Goal: Information Seeking & Learning: Learn about a topic

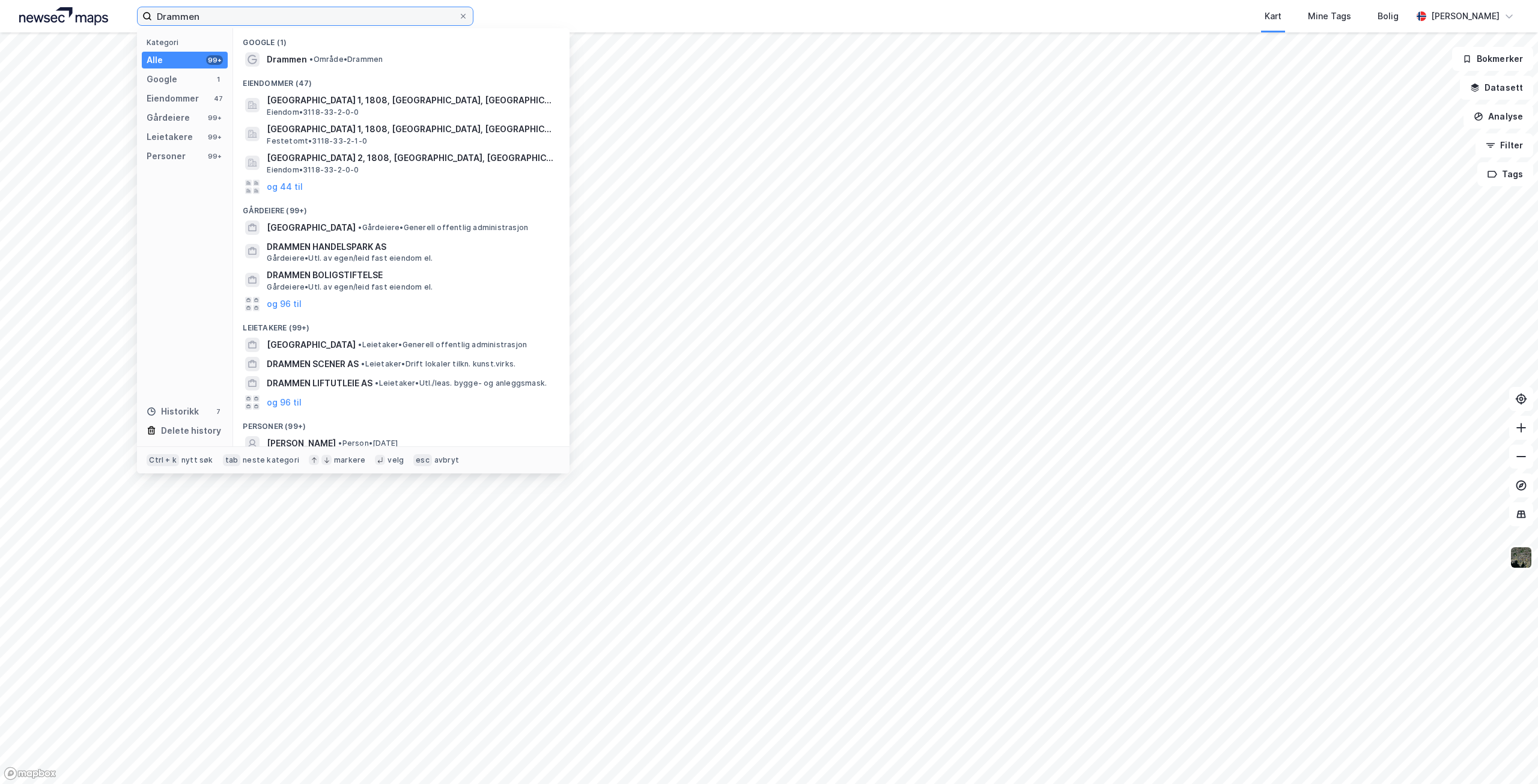
click at [255, 16] on input "Drammen" at bounding box center [305, 16] width 306 height 18
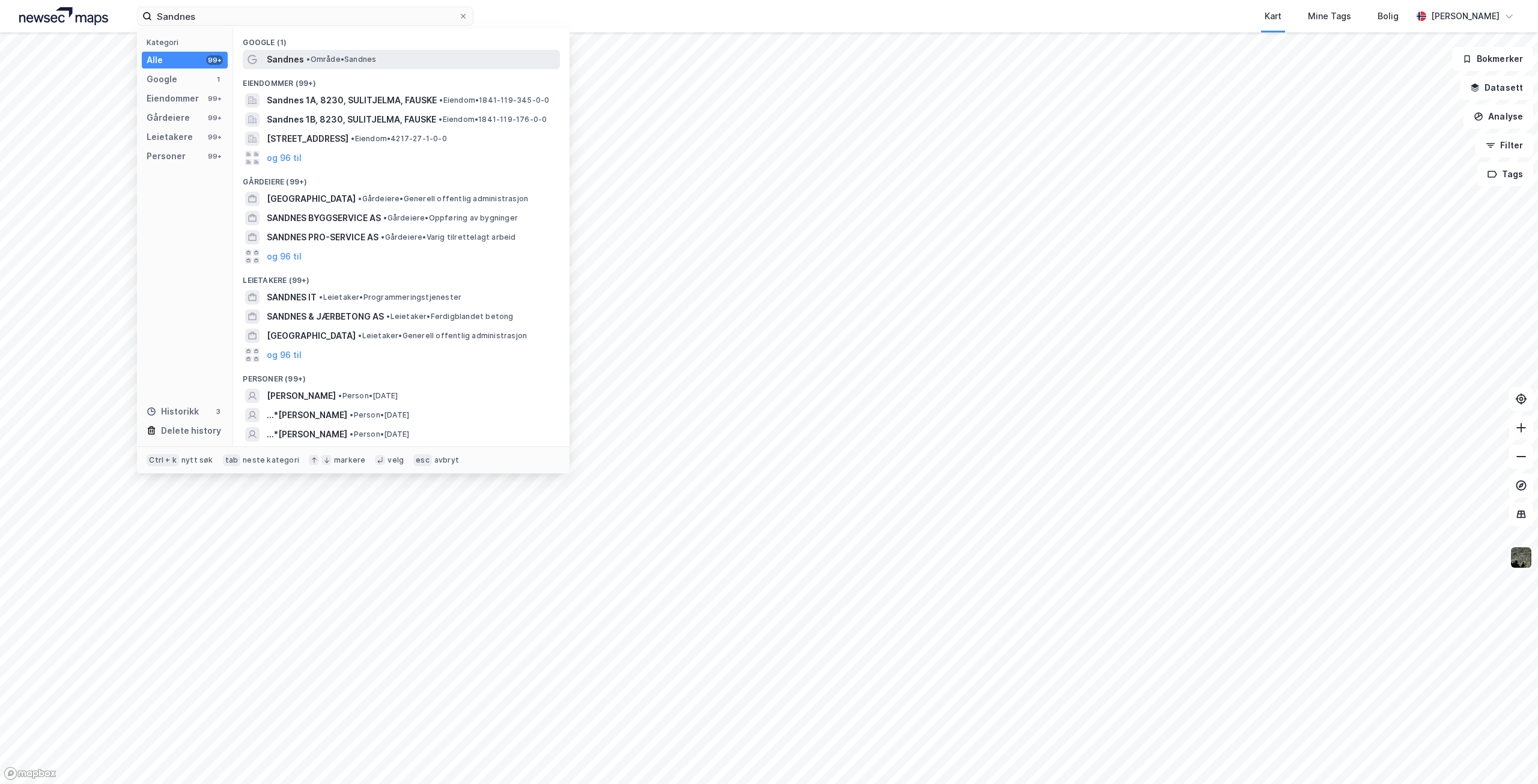
click at [279, 55] on span "Sandnes" at bounding box center [285, 59] width 37 height 14
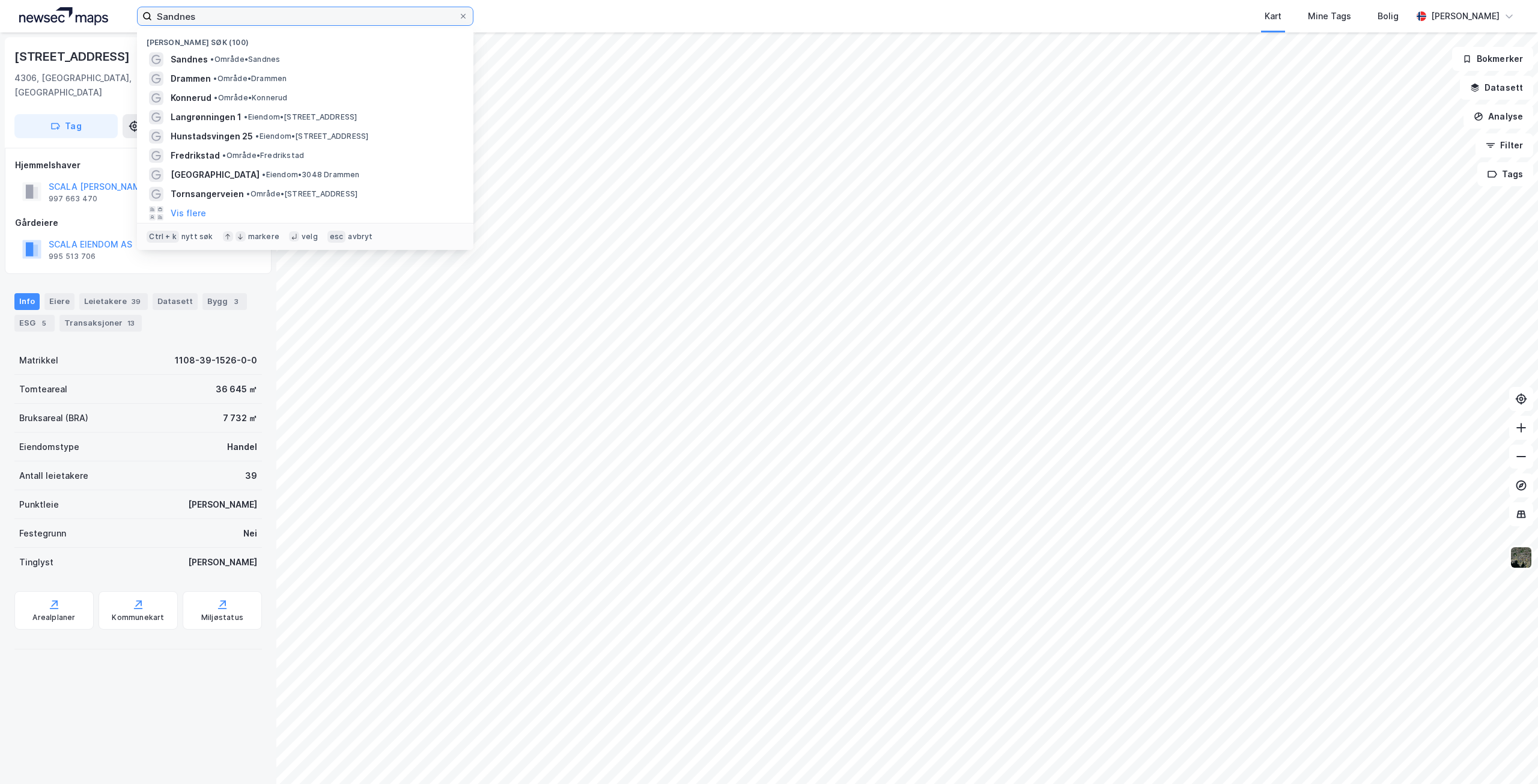
click at [283, 11] on input "Sandnes" at bounding box center [305, 16] width 306 height 18
click at [283, 11] on input "Sandnes" at bounding box center [305, 16] width 306 height 18
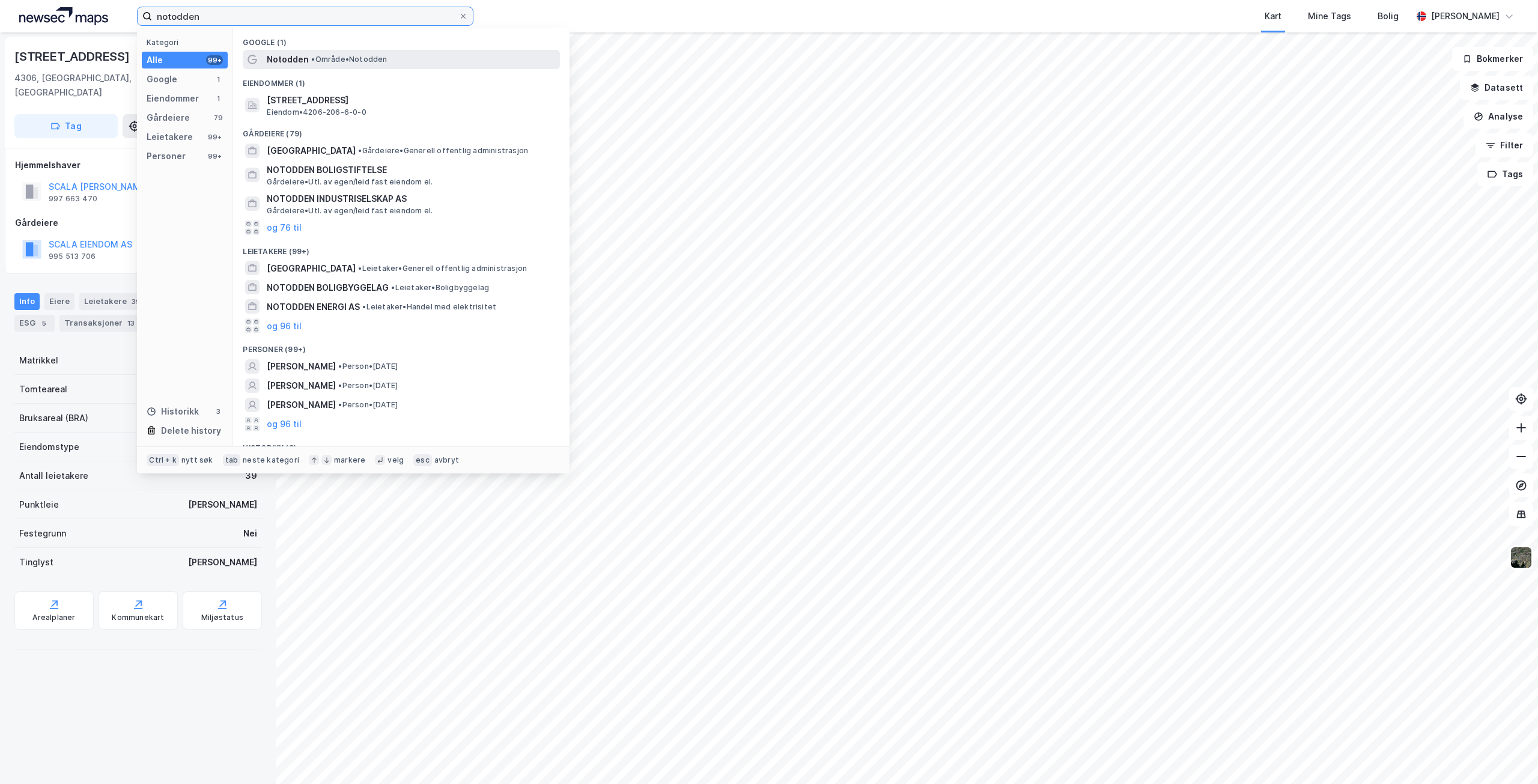
type input "notodden"
click at [303, 57] on div "Notodden • Område • [GEOGRAPHIC_DATA]" at bounding box center [401, 59] width 317 height 19
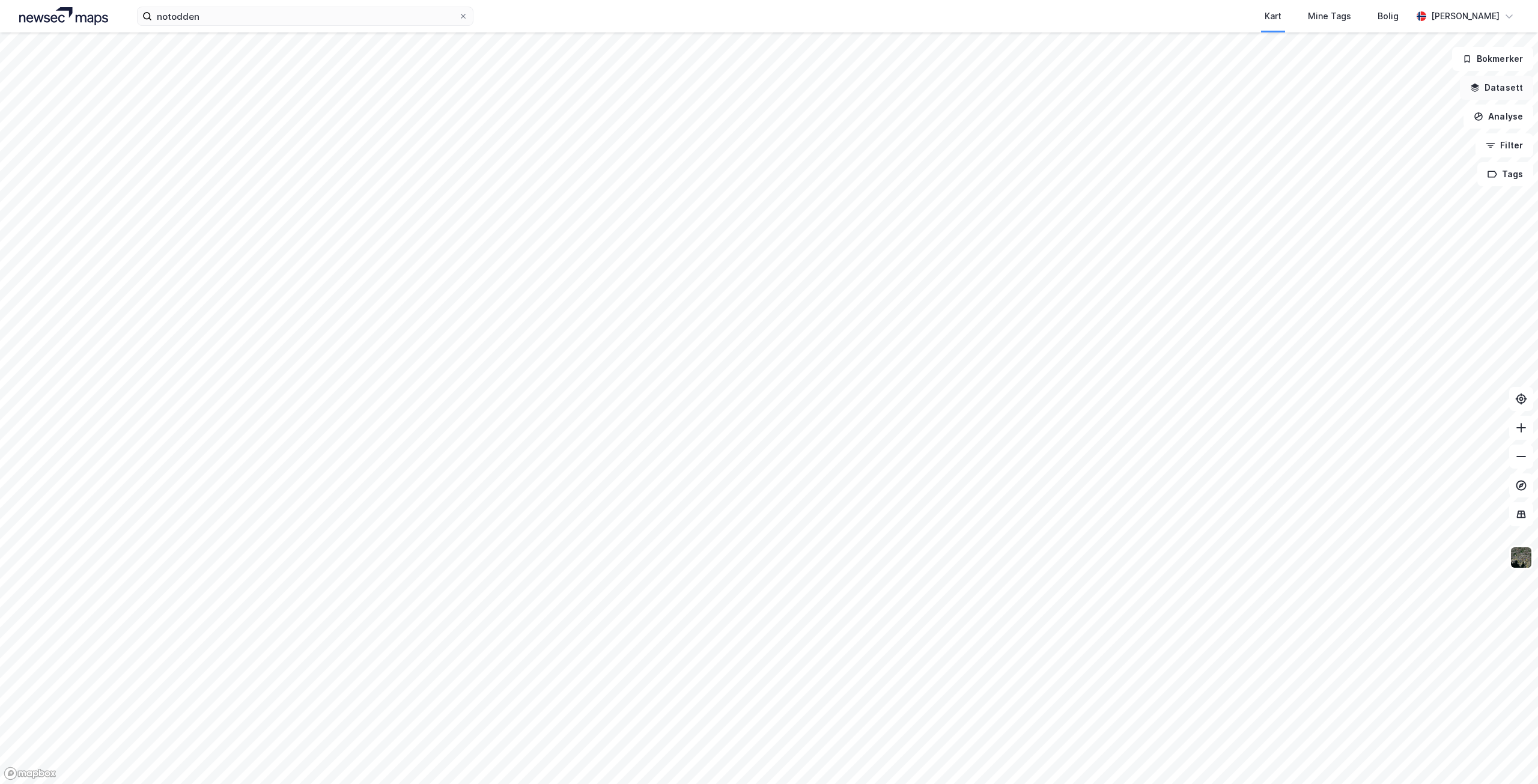
click at [1497, 85] on button "Datasett" at bounding box center [1497, 87] width 74 height 24
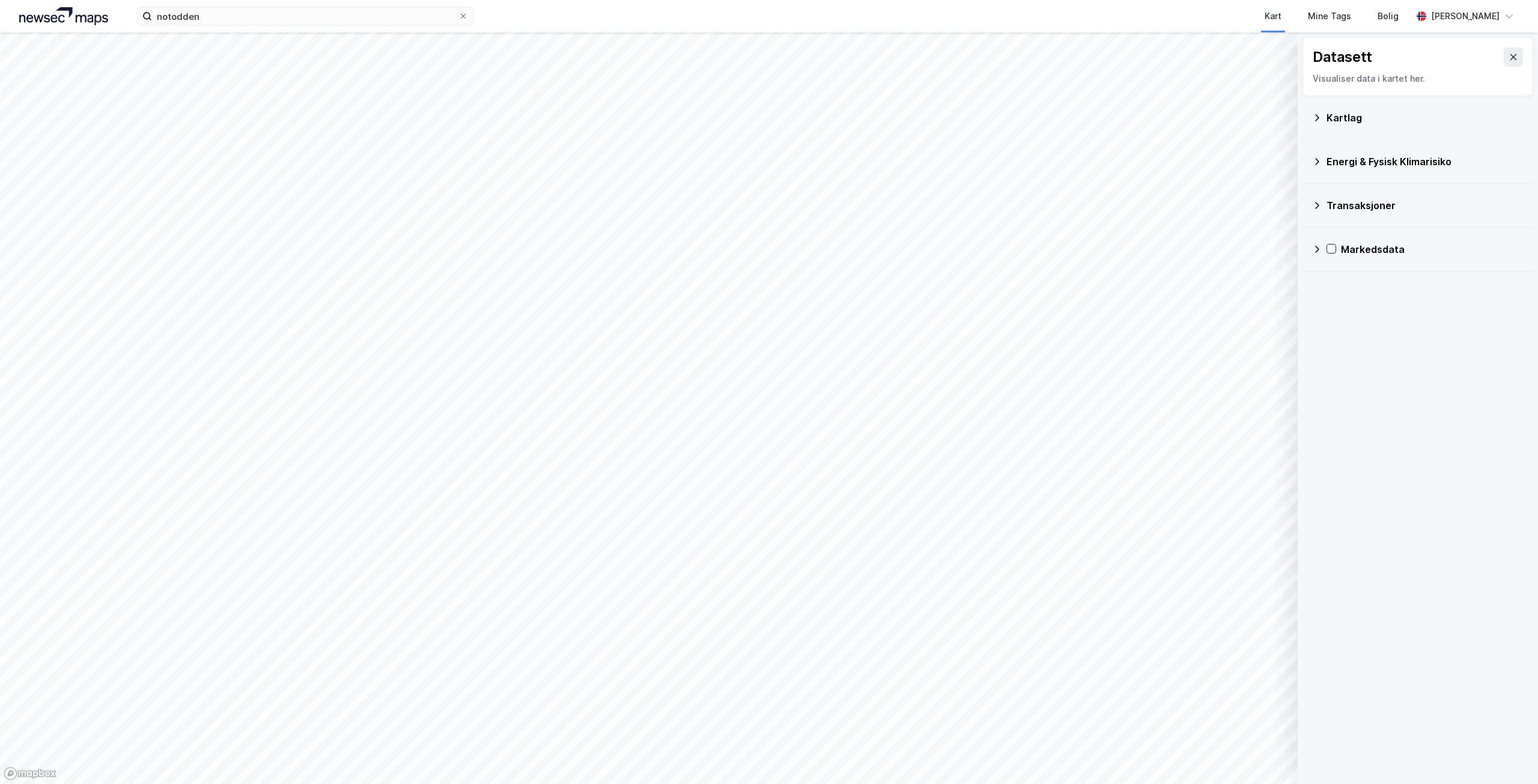
click at [1338, 117] on div "Kartlag" at bounding box center [1425, 117] width 197 height 14
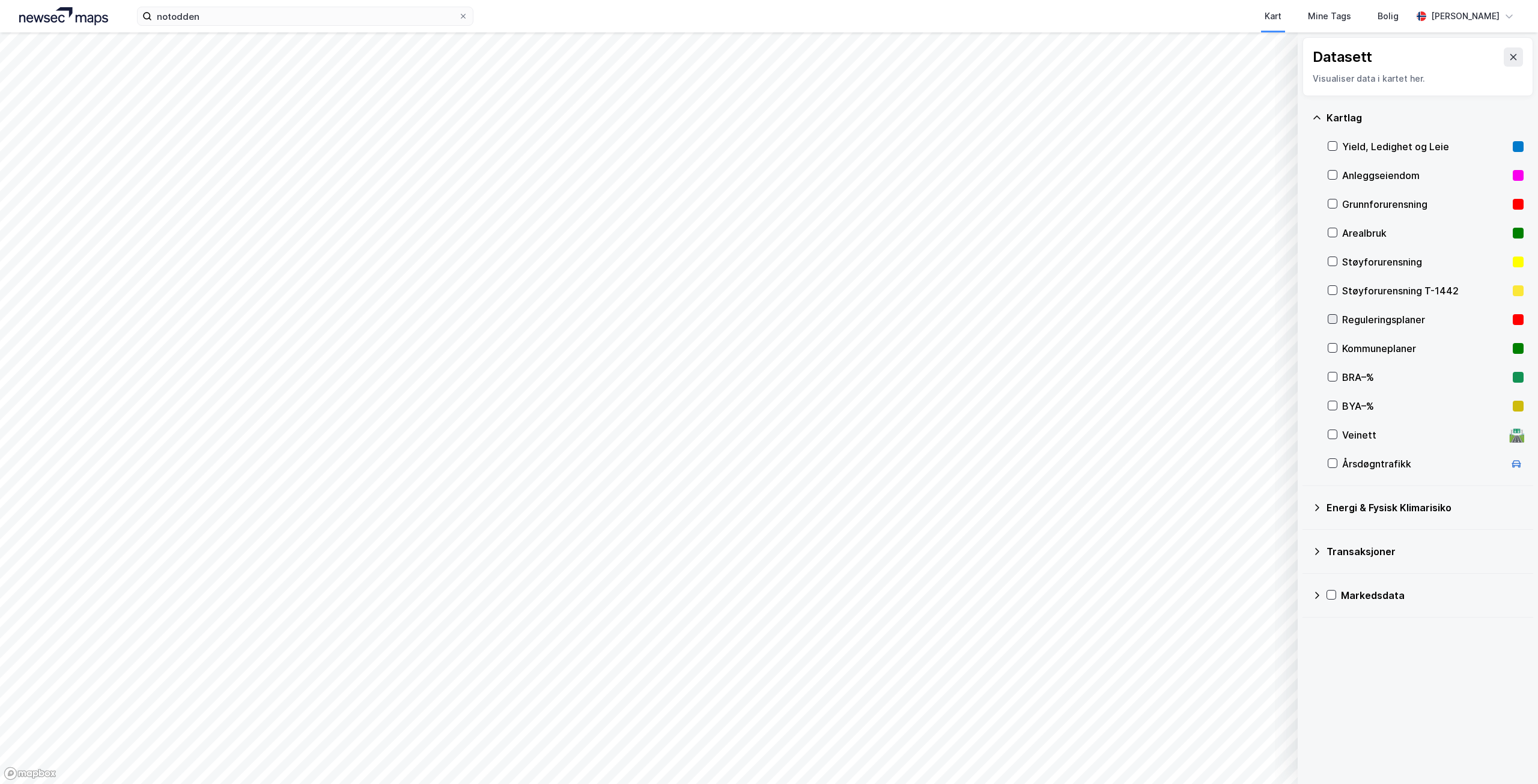
click at [1332, 318] on icon at bounding box center [1333, 319] width 9 height 9
click at [1333, 320] on icon at bounding box center [1333, 319] width 7 height 4
click at [1333, 347] on icon at bounding box center [1333, 348] width 9 height 9
click at [1335, 317] on icon at bounding box center [1333, 319] width 9 height 9
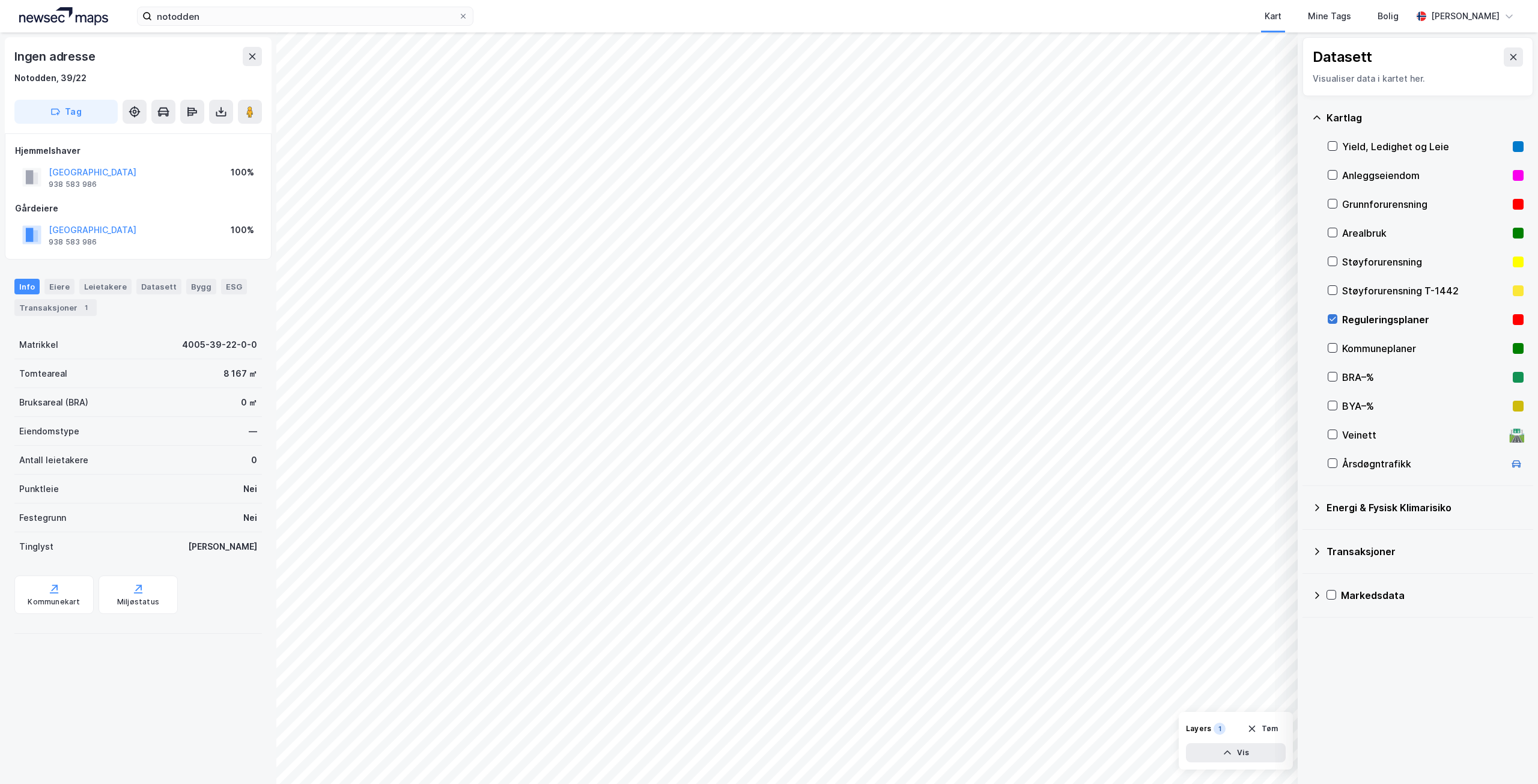
click at [1331, 317] on icon at bounding box center [1333, 319] width 9 height 9
click at [1335, 316] on icon at bounding box center [1333, 319] width 9 height 9
click at [1334, 318] on icon at bounding box center [1333, 319] width 9 height 9
